Goal: Task Accomplishment & Management: Use online tool/utility

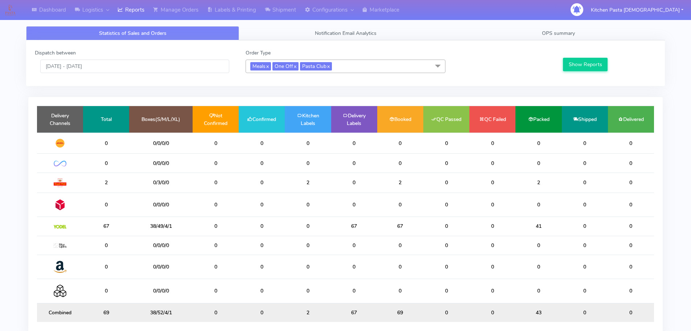
click at [354, 76] on div "Dispatch between 22/08/2025 - 22/08/2025 Order Type Meals x One Off x Pasta Clu…" at bounding box center [345, 63] width 633 height 28
click at [354, 74] on div "Dispatch between 22/08/2025 - 22/08/2025 Order Type Meals x One Off x Pasta Clu…" at bounding box center [345, 63] width 633 height 28
click at [340, 69] on span "Meals x One Off x Pasta Club x" at bounding box center [346, 66] width 200 height 13
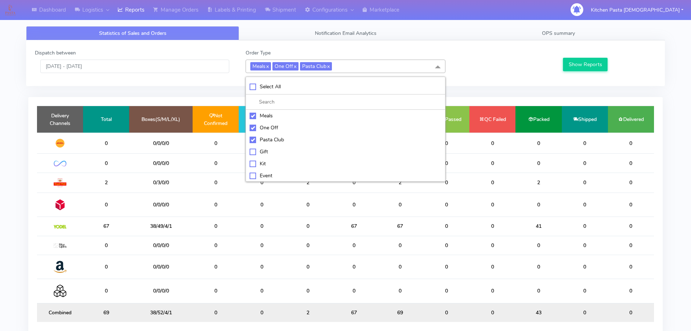
click at [263, 142] on div "Pasta Club" at bounding box center [346, 140] width 192 height 8
checkbox input "false"
click at [267, 123] on li "One Off" at bounding box center [345, 128] width 199 height 12
checkbox input "false"
click at [269, 115] on div "Meals" at bounding box center [346, 116] width 192 height 8
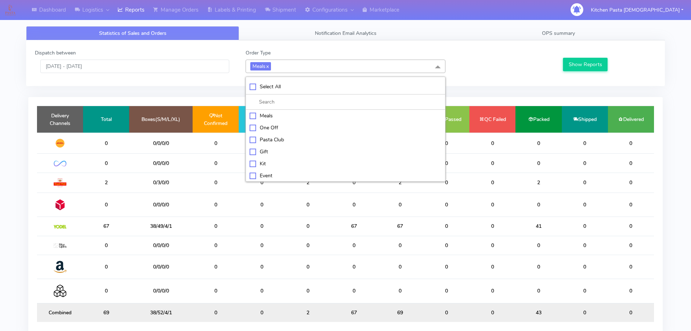
checkbox input "false"
click at [267, 167] on div "Kit" at bounding box center [346, 163] width 192 height 8
click at [578, 63] on button "Show Reports" at bounding box center [585, 64] width 45 height 13
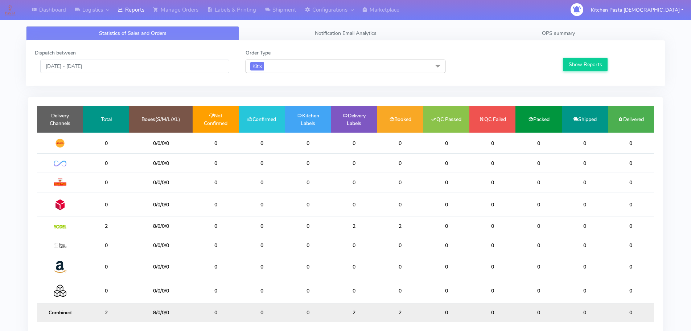
click at [285, 67] on span "Kit x" at bounding box center [346, 66] width 200 height 13
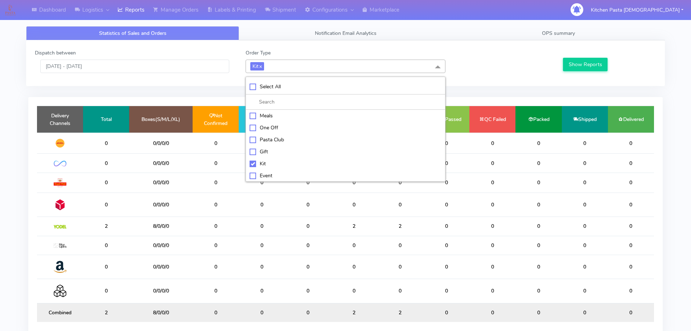
click at [266, 160] on div "Kit" at bounding box center [346, 164] width 192 height 8
checkbox input "false"
click at [270, 175] on div "ATAVI" at bounding box center [346, 175] width 192 height 8
checkbox input "true"
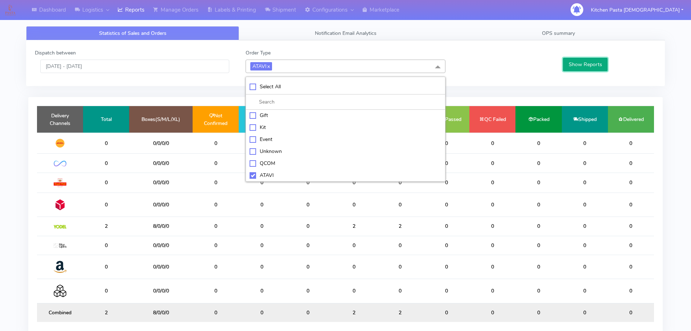
click at [591, 68] on button "Show Reports" at bounding box center [585, 64] width 45 height 13
